Goal: Task Accomplishment & Management: Manage account settings

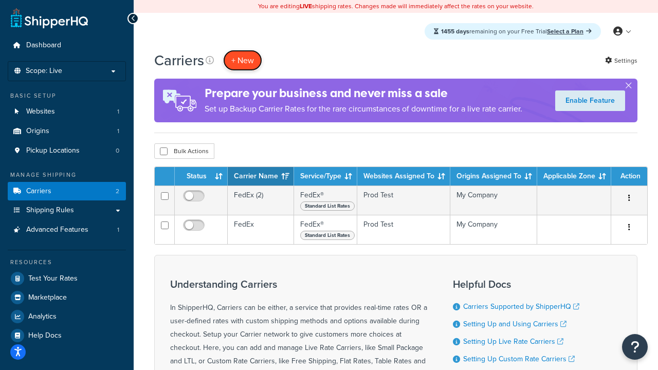
click at [243, 60] on button "+ New" at bounding box center [242, 60] width 39 height 21
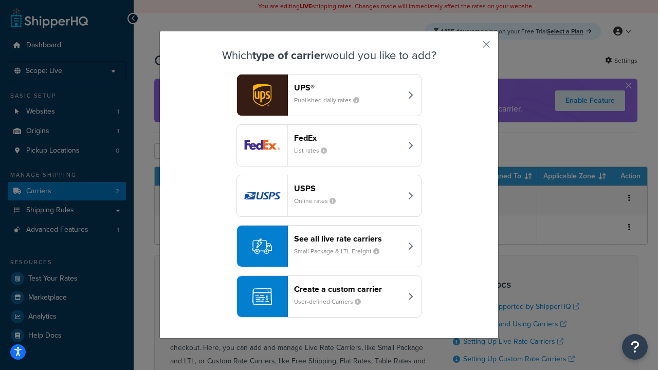
click at [329, 145] on div "FedEx List rates" at bounding box center [347, 145] width 107 height 25
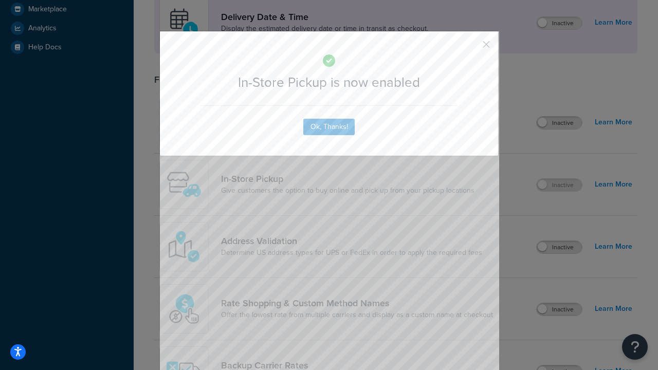
scroll to position [288, 0]
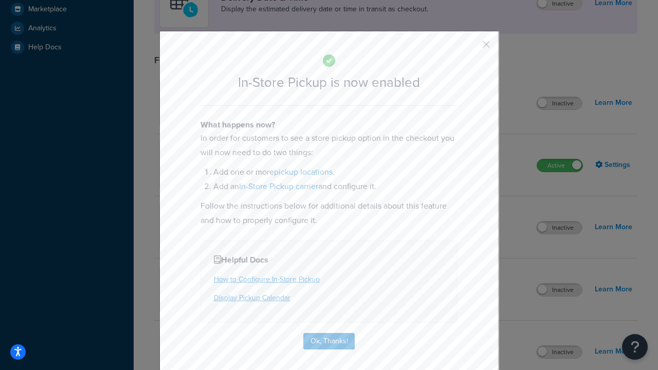
click at [471, 48] on button "button" at bounding box center [471, 48] width 3 height 3
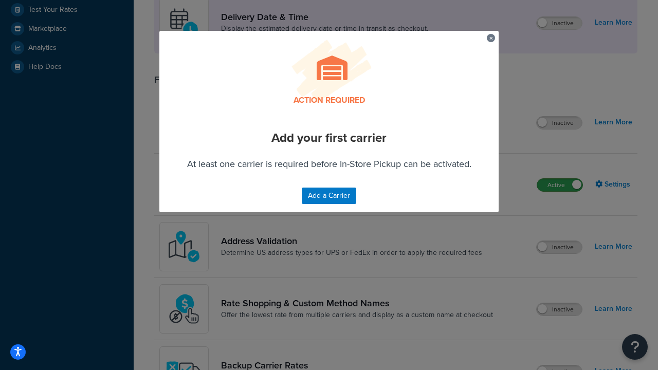
scroll to position [447, 0]
